Goal: Information Seeking & Learning: Compare options

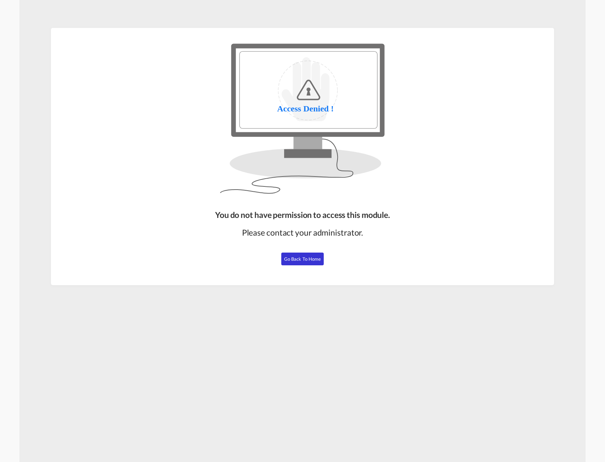
click at [298, 259] on span "Go Back to Home" at bounding box center [302, 259] width 37 height 6
click at [299, 264] on button "Go Back to Home" at bounding box center [302, 258] width 42 height 13
